Goal: Check status: Check status

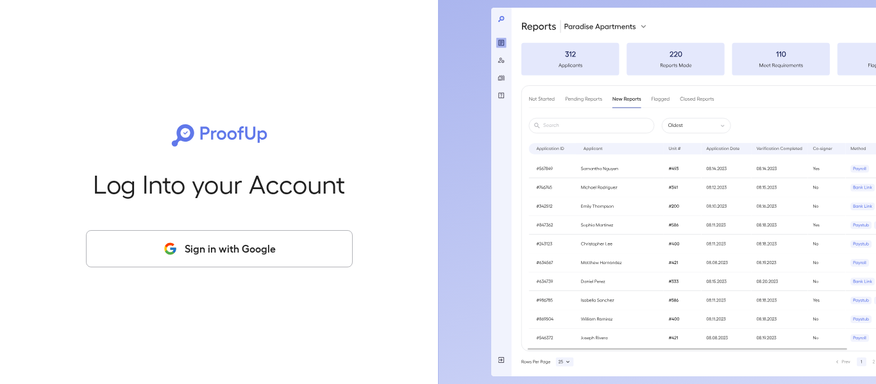
click at [216, 263] on button "Sign in with Google" at bounding box center [219, 248] width 267 height 37
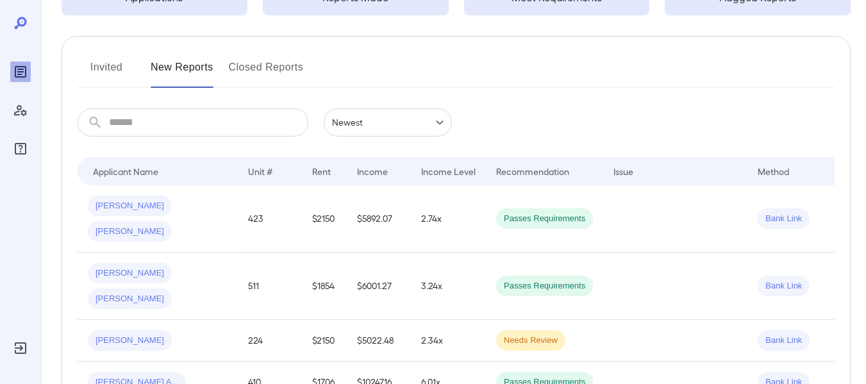
scroll to position [128, 0]
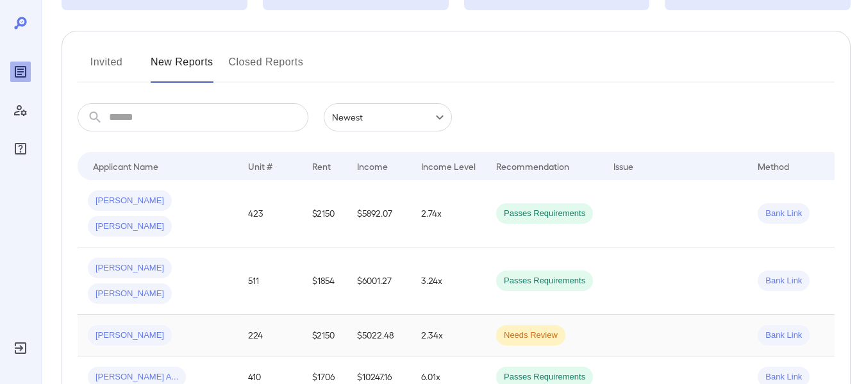
click at [525, 329] on span "Needs Review" at bounding box center [530, 335] width 69 height 12
